Goal: Task Accomplishment & Management: Manage account settings

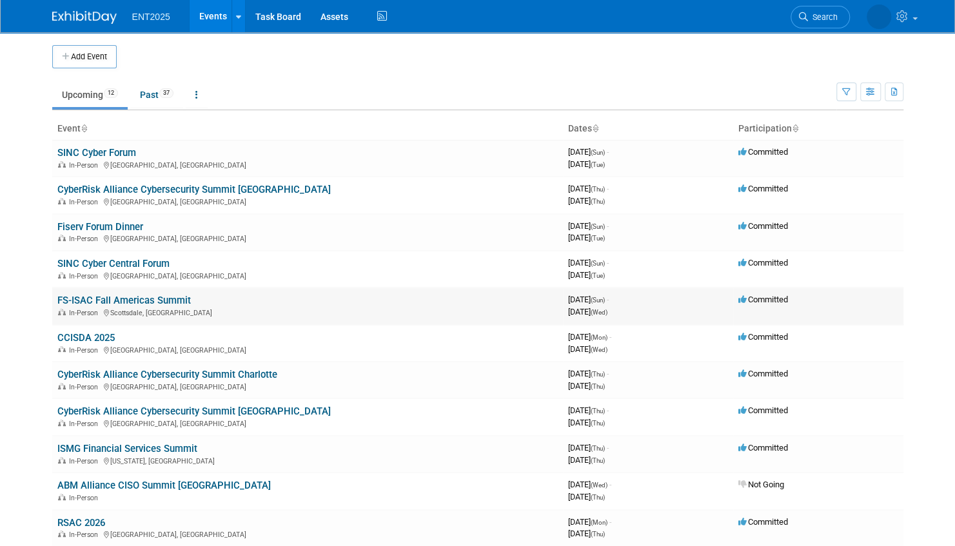
click at [173, 299] on link "FS-ISAC Fall Americas Summit" at bounding box center [123, 301] width 133 height 12
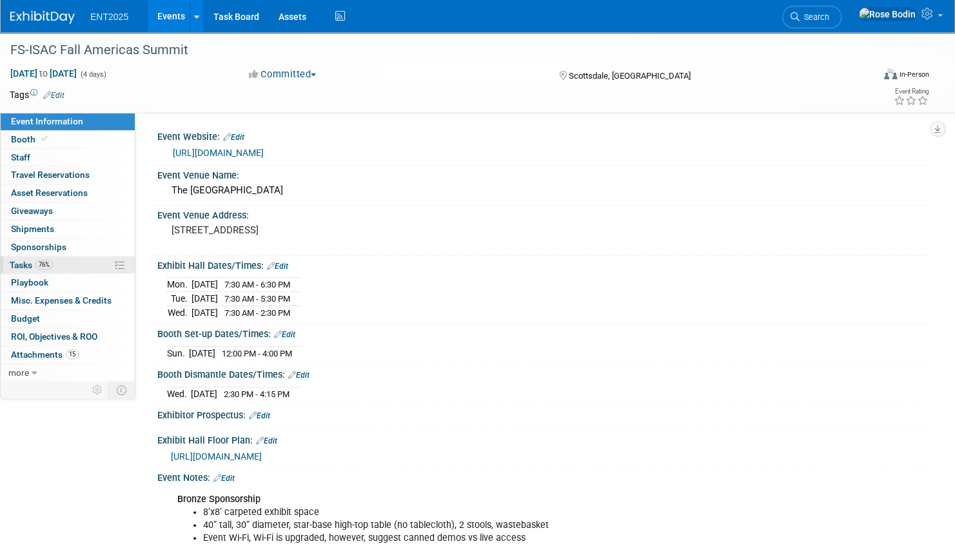
click at [83, 266] on link "76% Tasks 76%" at bounding box center [68, 265] width 134 height 17
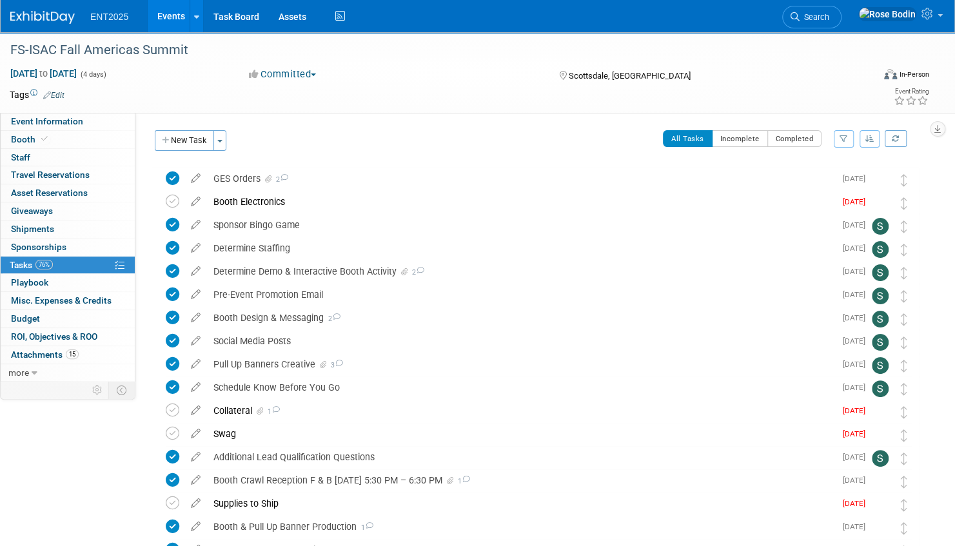
click at [867, 141] on icon "button" at bounding box center [869, 139] width 9 height 8
click at [809, 198] on link "By Due Date" at bounding box center [833, 198] width 92 height 18
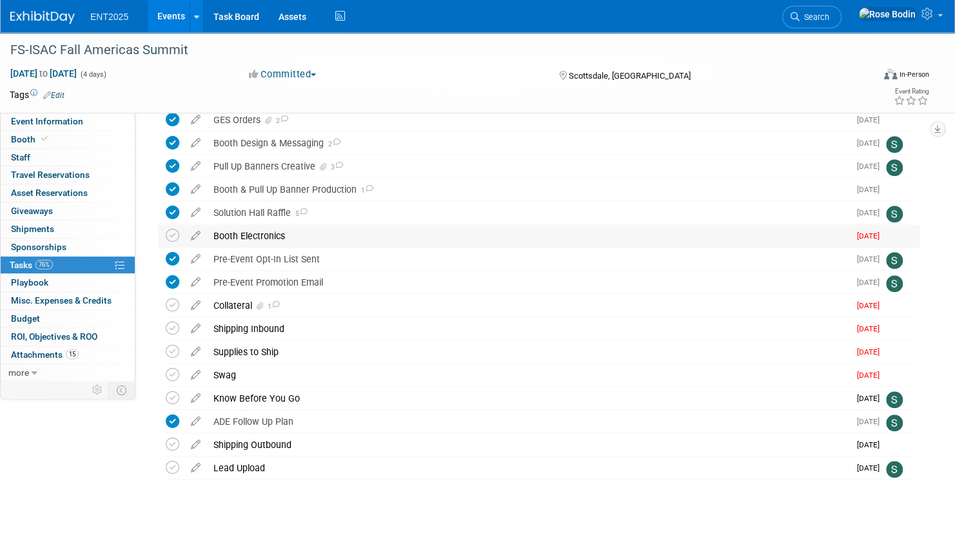
scroll to position [478, 0]
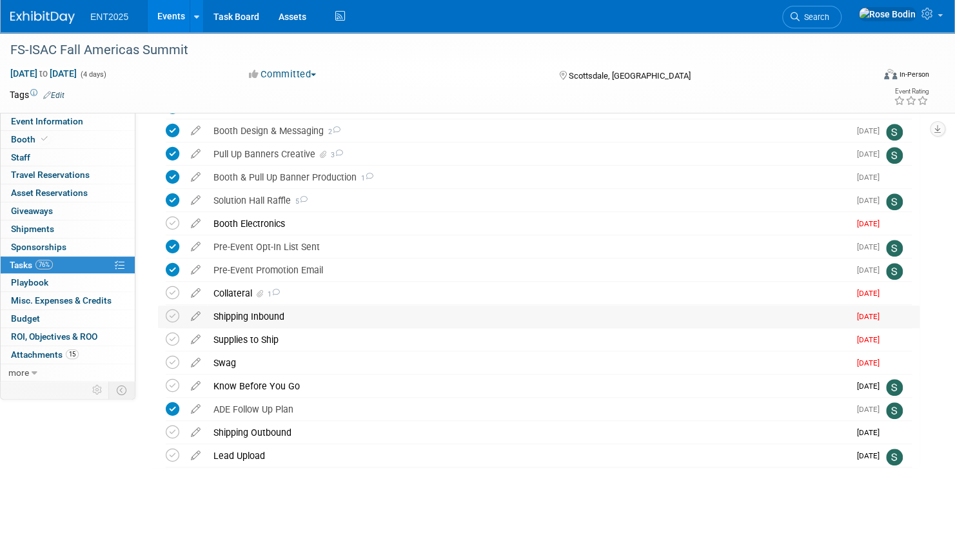
click at [275, 315] on div "Shipping Inbound" at bounding box center [528, 317] width 642 height 22
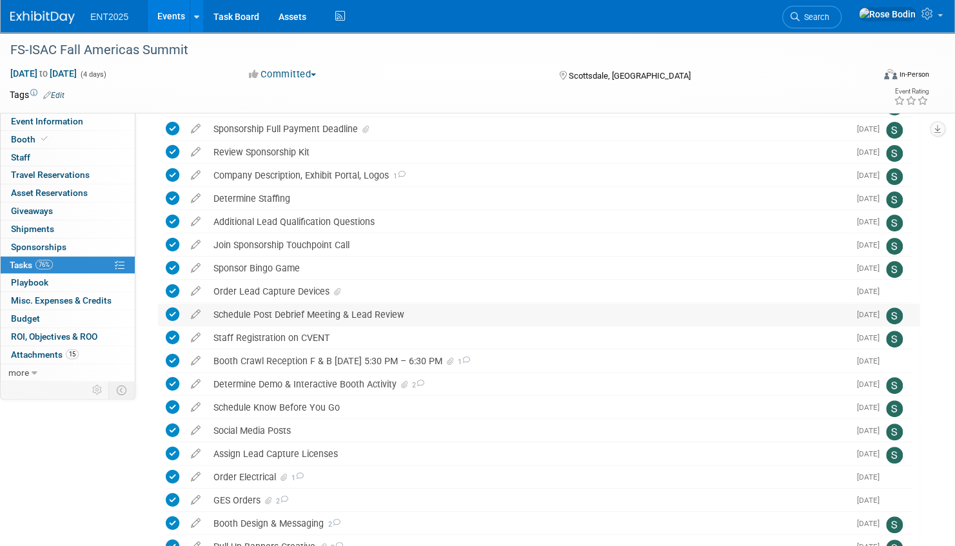
scroll to position [0, 0]
